Goal: Answer question/provide support

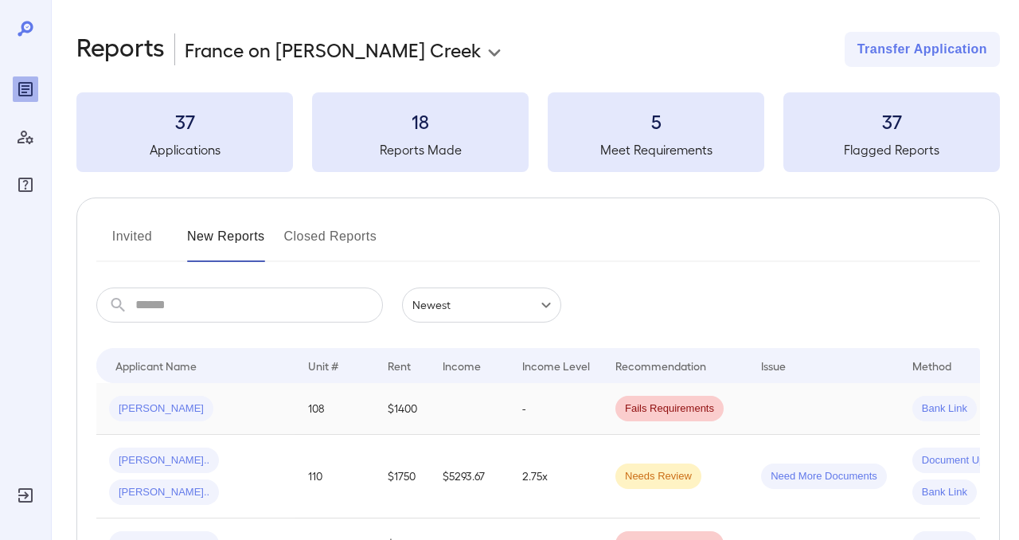
click at [682, 408] on span "Fails Requirements" at bounding box center [669, 408] width 108 height 15
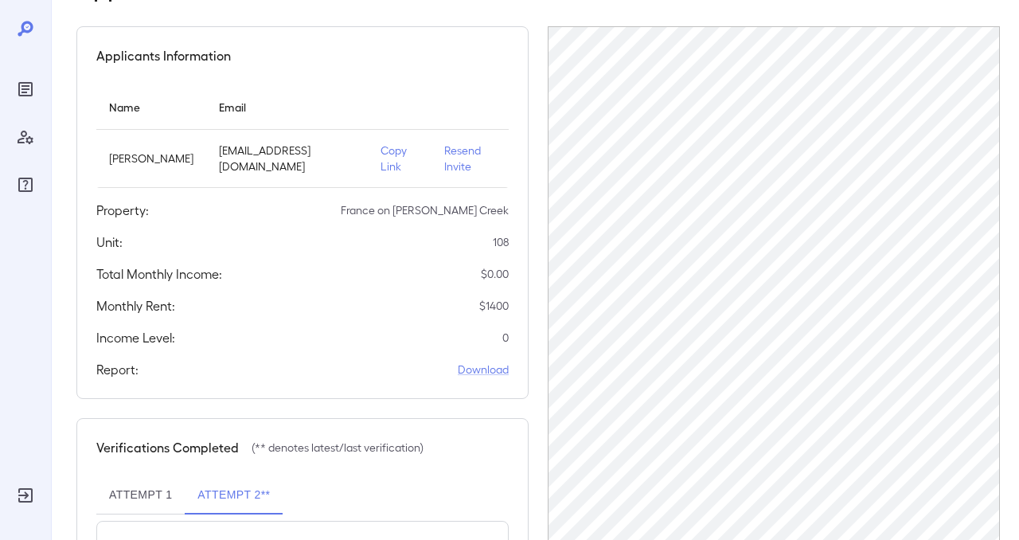
scroll to position [259, 0]
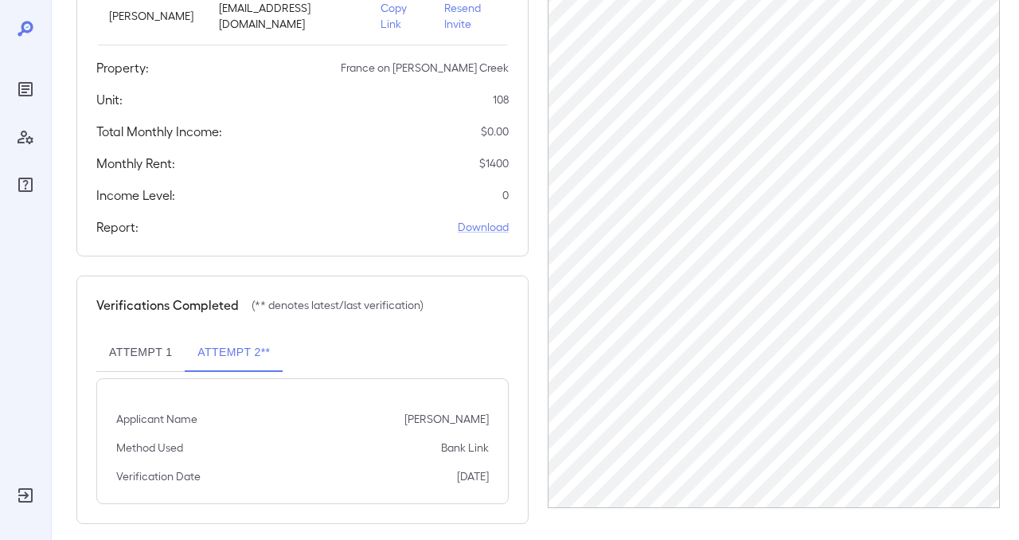
click at [142, 334] on button "Attempt 1" at bounding box center [140, 352] width 88 height 38
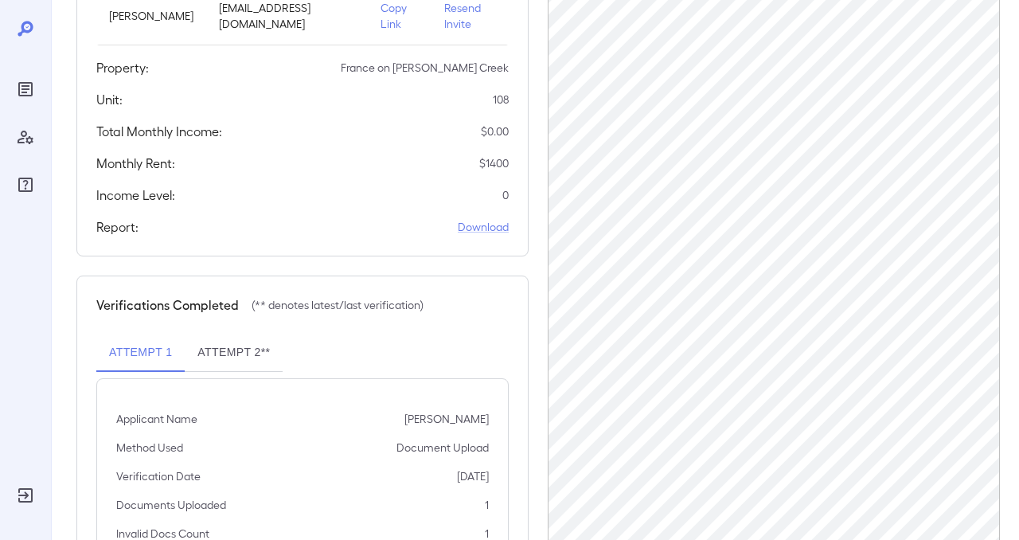
click at [43, 116] on div at bounding box center [25, 270] width 51 height 540
click at [15, 77] on div "Reports" at bounding box center [25, 88] width 25 height 25
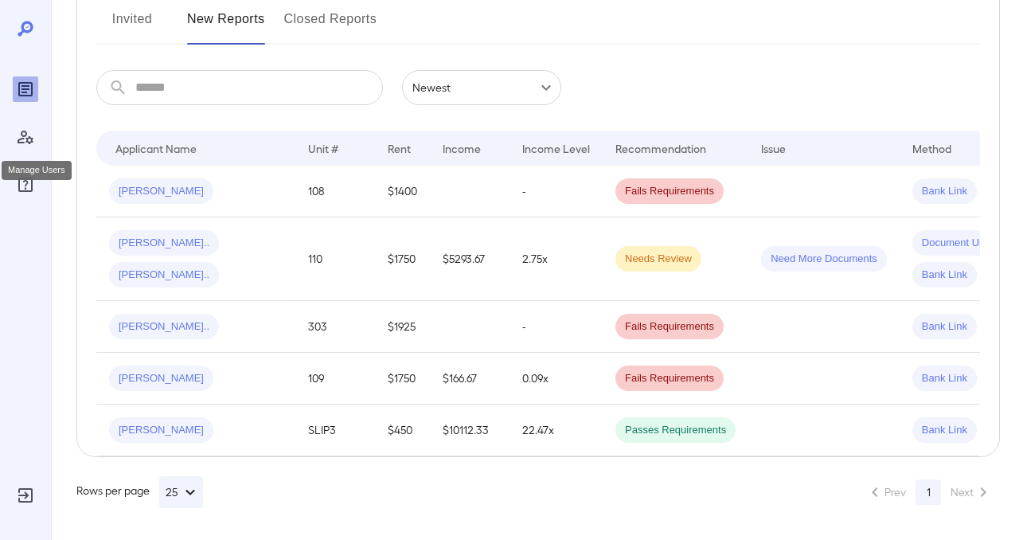
click at [23, 140] on icon "Manage Users" at bounding box center [25, 136] width 19 height 19
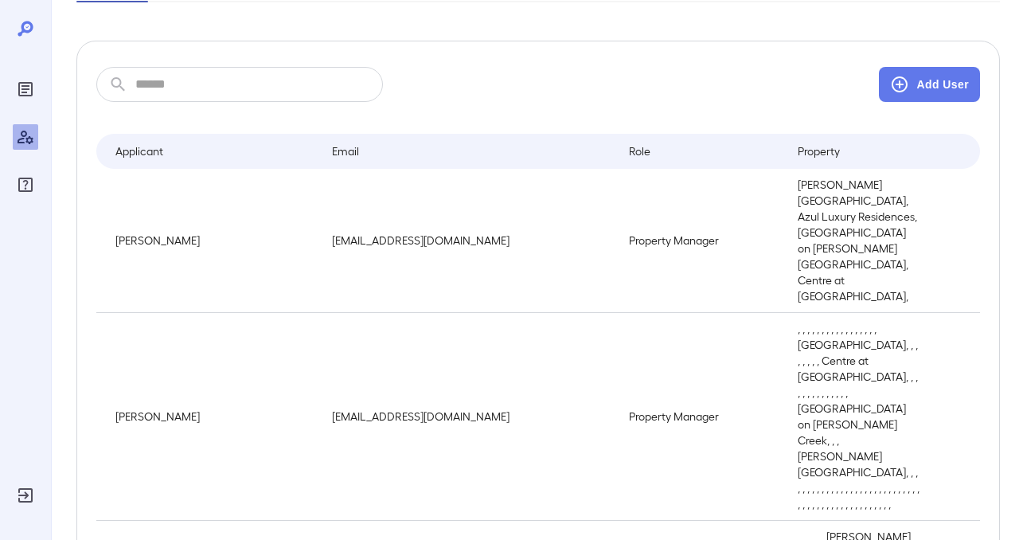
click at [23, 38] on div at bounding box center [25, 108] width 25 height 178
click at [27, 14] on div at bounding box center [25, 270] width 51 height 540
click at [32, 187] on icon "FAQ" at bounding box center [25, 184] width 14 height 14
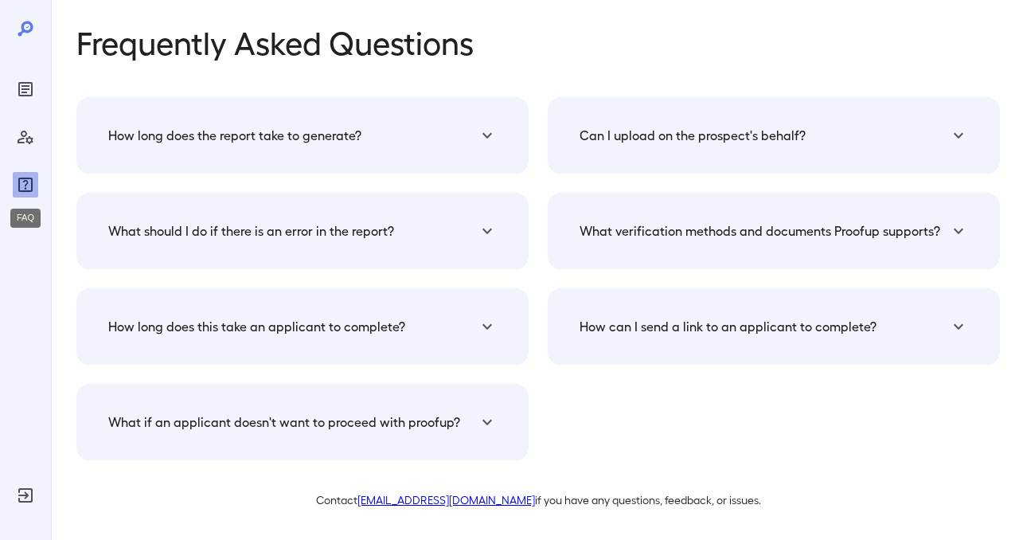
scroll to position [8, 0]
click at [736, 140] on h5 "Can I upload on the prospect's behalf?" at bounding box center [692, 135] width 226 height 19
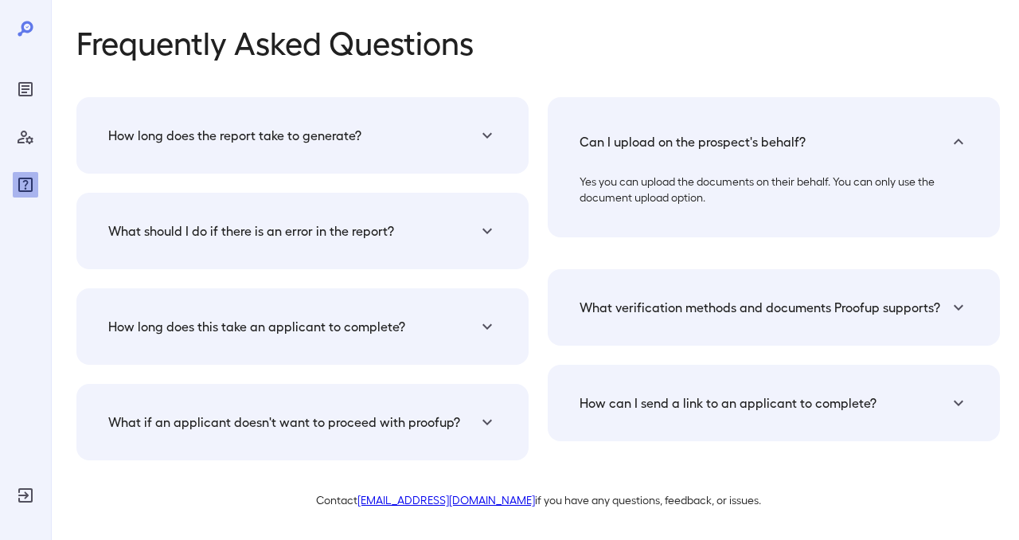
click at [456, 505] on link "support@proofup.com" at bounding box center [445, 500] width 177 height 14
drag, startPoint x: 384, startPoint y: 503, endPoint x: 498, endPoint y: 501, distance: 114.6
click at [498, 501] on p "Contact support@proofup.com if you have any questions, feedback, or issues." at bounding box center [537, 500] width 923 height 16
copy p "support@proofup.com"
click at [803, 32] on p "Frequently Asked Questions" at bounding box center [537, 41] width 923 height 35
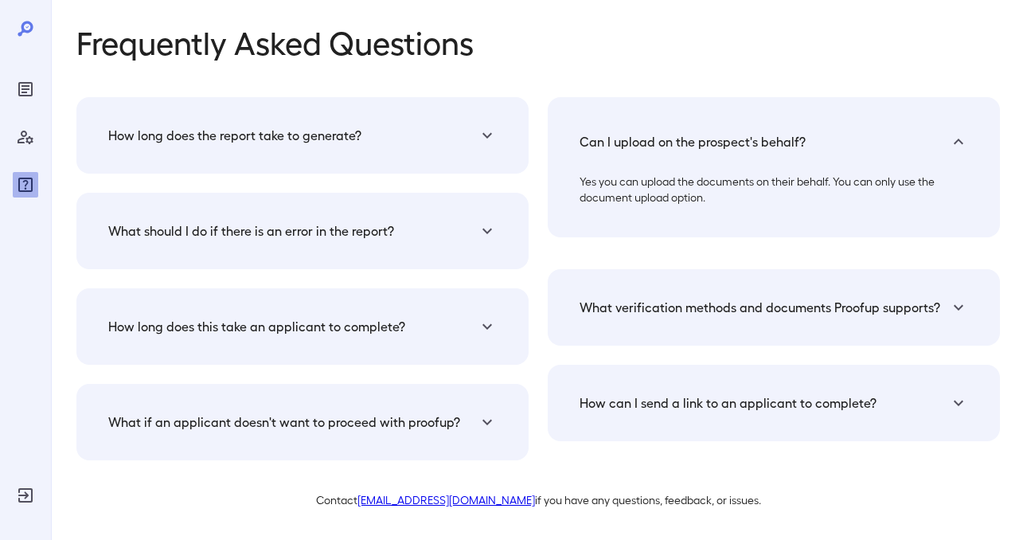
click at [32, 84] on icon "Reports" at bounding box center [25, 89] width 14 height 14
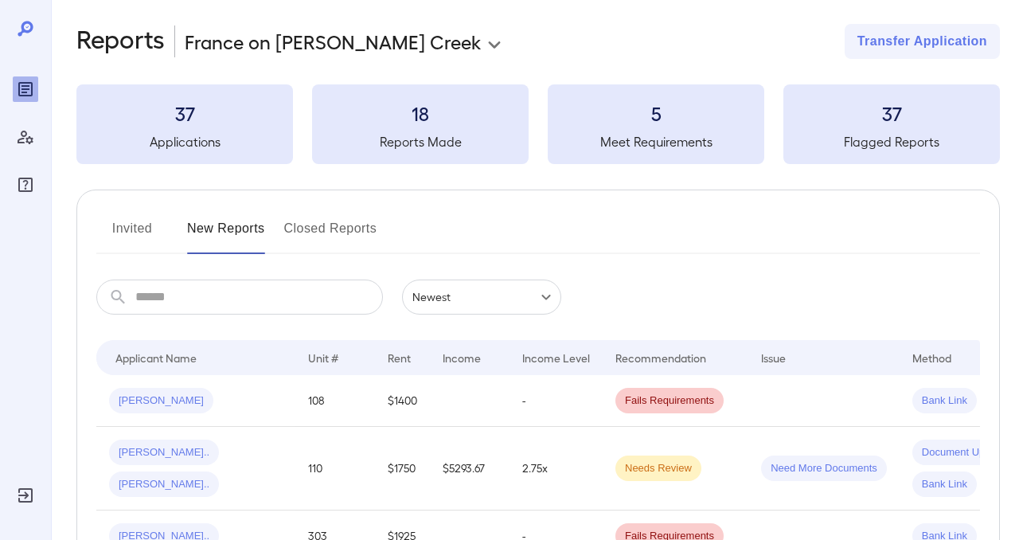
click at [167, 400] on span "Jennifer B..." at bounding box center [161, 400] width 104 height 15
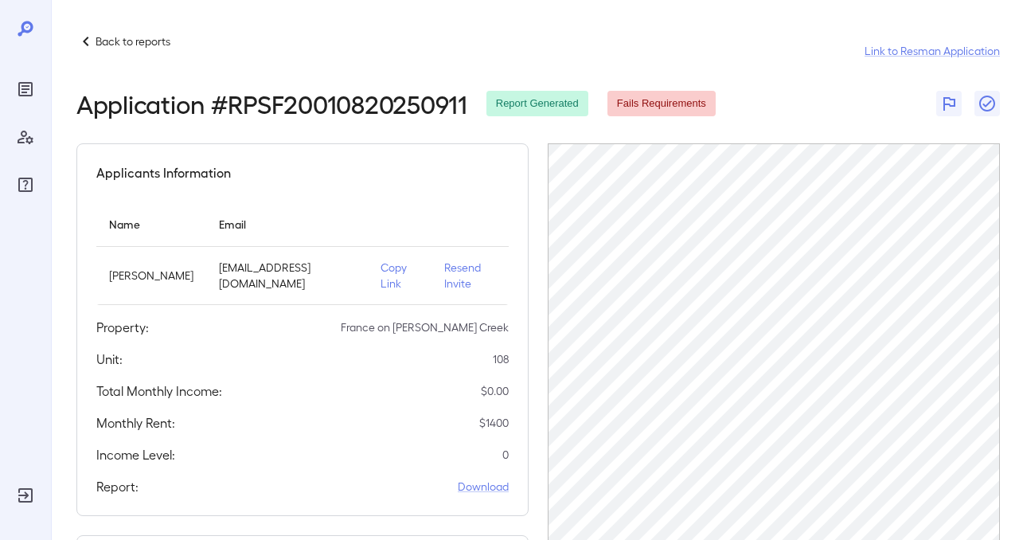
click at [380, 269] on p "Copy Link" at bounding box center [399, 275] width 38 height 32
